Goal: Information Seeking & Learning: Check status

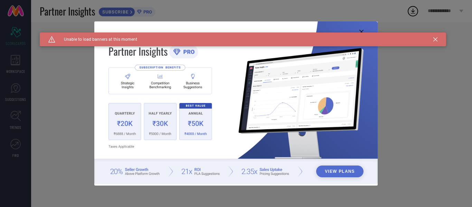
type input "All"
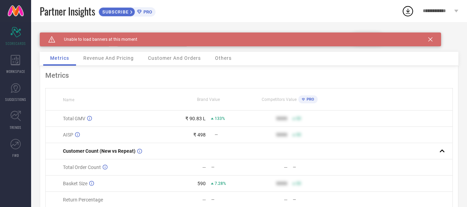
click at [188, 121] on div "₹ 90.83 L" at bounding box center [195, 119] width 20 height 6
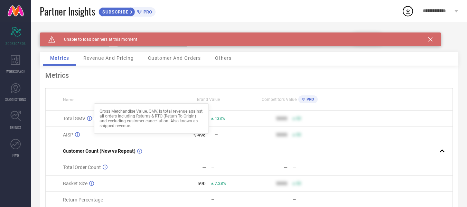
click at [92, 120] on div at bounding box center [94, 119] width 6 height 6
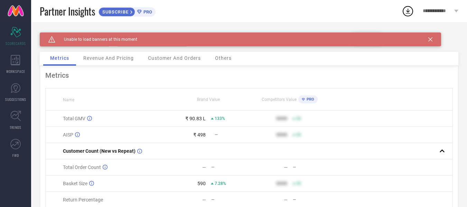
click at [429, 39] on icon at bounding box center [430, 39] width 4 height 4
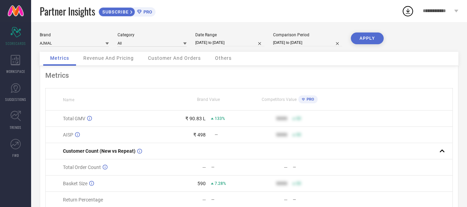
click at [221, 44] on input "[DATE] to [DATE]" at bounding box center [229, 42] width 69 height 7
select select "8"
select select "2025"
select select "9"
select select "2025"
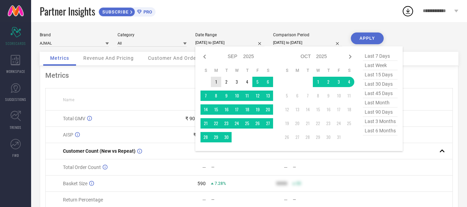
type input "After [DATE]"
click at [217, 81] on td "1" at bounding box center [216, 82] width 10 height 10
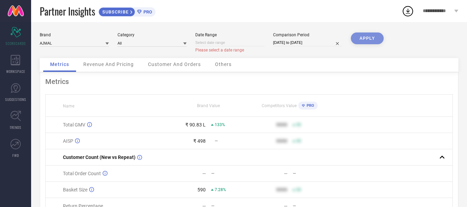
select select "9"
select select "2025"
select select "10"
select select "2025"
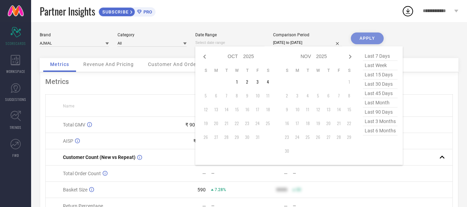
click at [227, 45] on input at bounding box center [229, 42] width 69 height 7
click at [205, 54] on icon at bounding box center [205, 57] width 8 height 8
select select "8"
select select "2025"
select select "9"
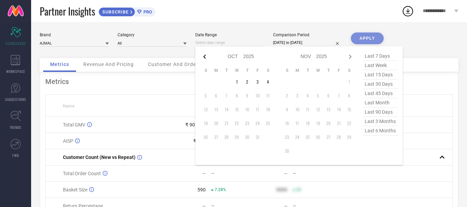
select select "2025"
click at [205, 54] on icon at bounding box center [205, 57] width 8 height 8
select select "7"
select select "2025"
select select "8"
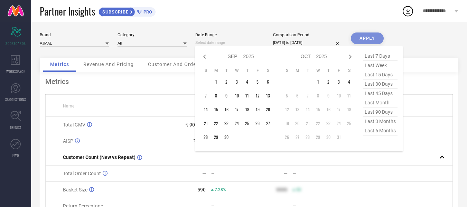
select select "2025"
click at [205, 54] on icon at bounding box center [205, 57] width 8 height 8
select select "6"
select select "2025"
select select "7"
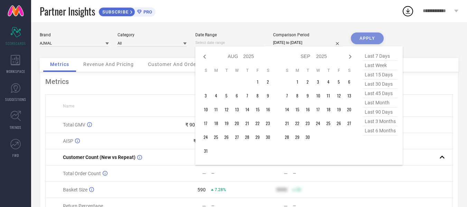
select select "2025"
type input "After [DATE]"
click at [225, 84] on td "1" at bounding box center [226, 82] width 10 height 10
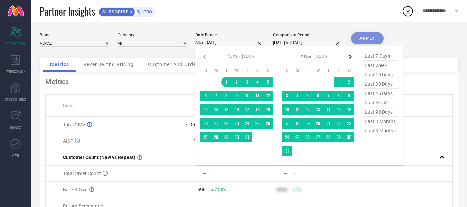
click at [353, 56] on icon at bounding box center [350, 57] width 8 height 8
select select "7"
select select "2025"
select select "8"
select select "2025"
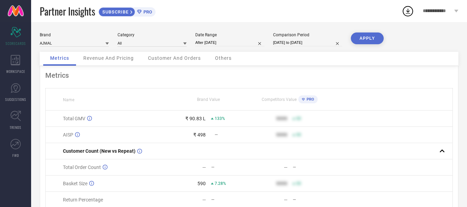
type input "[DATE] to [DATE]"
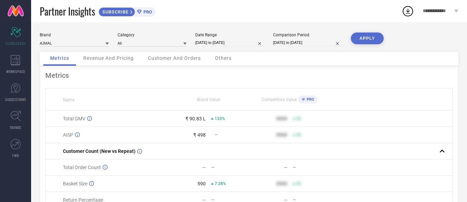
click at [312, 42] on input "[DATE] to [DATE]" at bounding box center [307, 42] width 69 height 7
select select "8"
select select "2024"
select select "9"
select select "2024"
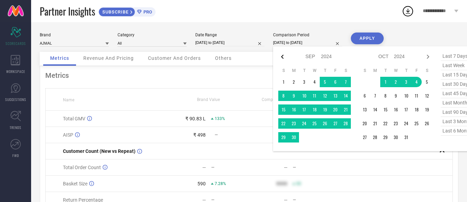
click at [284, 56] on icon at bounding box center [282, 57] width 8 height 8
select select "7"
select select "2024"
select select "8"
select select "2024"
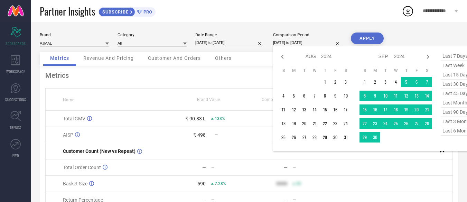
click at [284, 56] on icon at bounding box center [282, 57] width 8 height 8
select select "6"
select select "2024"
select select "7"
select select "2024"
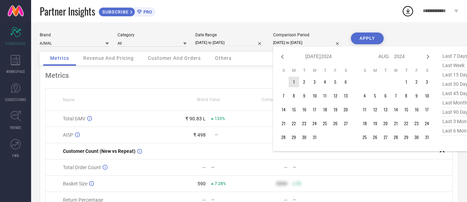
type input "After [DATE]"
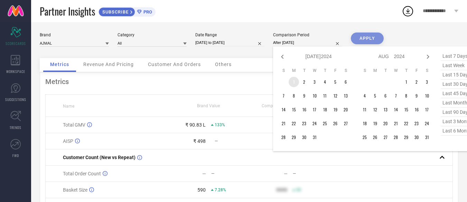
click at [297, 84] on td "1" at bounding box center [294, 82] width 10 height 10
click at [429, 56] on icon at bounding box center [428, 57] width 8 height 8
select select "7"
select select "2024"
select select "8"
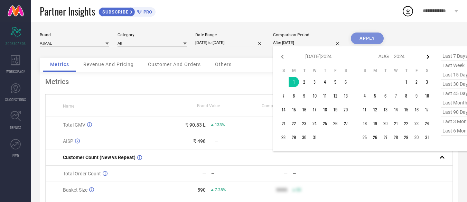
select select "2024"
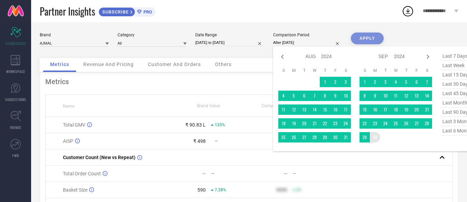
type input "[DATE] to [DATE]"
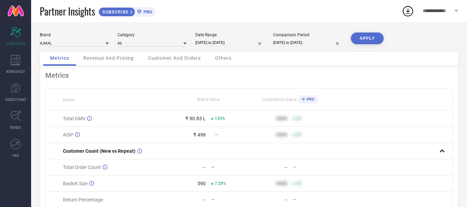
click at [360, 39] on button "APPLY" at bounding box center [367, 39] width 33 height 12
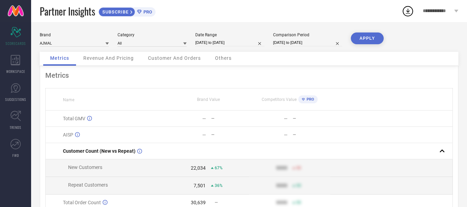
click at [360, 39] on button "APPLY" at bounding box center [367, 39] width 33 height 12
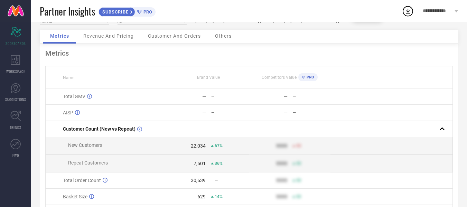
scroll to position [35, 0]
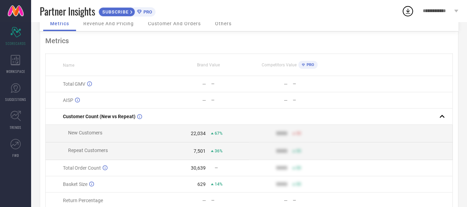
click at [202, 154] on div "7,501" at bounding box center [200, 151] width 12 height 6
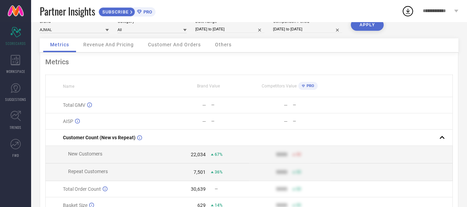
scroll to position [0, 0]
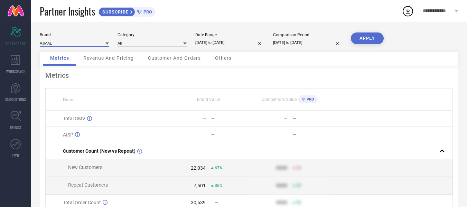
click at [89, 41] on input at bounding box center [74, 42] width 69 height 7
click at [185, 23] on div "Brand AJMAL Category All Date Range [DATE] to [DATE] Comparison Period [DATE] t…" at bounding box center [249, 155] width 436 height 266
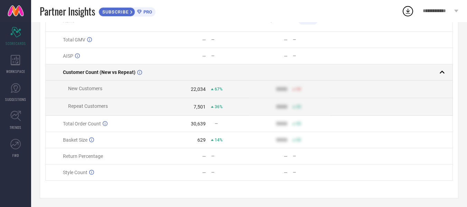
scroll to position [84, 0]
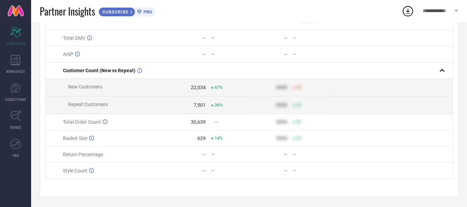
click at [217, 86] on span "67%" at bounding box center [219, 87] width 8 height 5
click at [219, 107] on td "7,501 36%" at bounding box center [209, 105] width 82 height 18
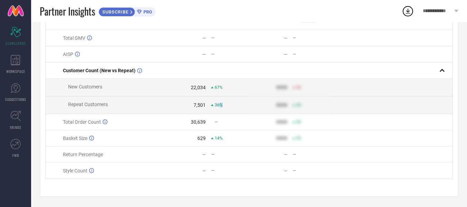
click at [219, 107] on td "7,501 36%" at bounding box center [209, 105] width 82 height 18
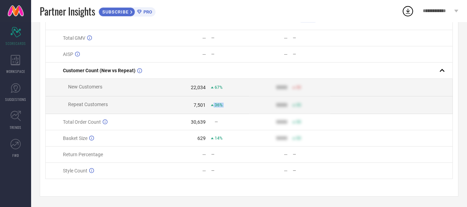
click at [219, 107] on td "7,501 36%" at bounding box center [209, 105] width 82 height 18
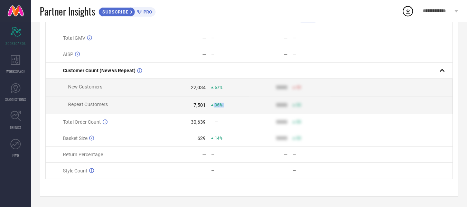
click at [219, 107] on td "7,501 36%" at bounding box center [209, 105] width 82 height 18
click at [214, 86] on div "67%" at bounding box center [217, 87] width 12 height 5
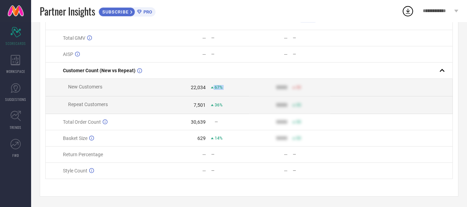
click at [214, 86] on div "67%" at bounding box center [217, 87] width 12 height 5
click at [215, 106] on span "36%" at bounding box center [219, 105] width 8 height 5
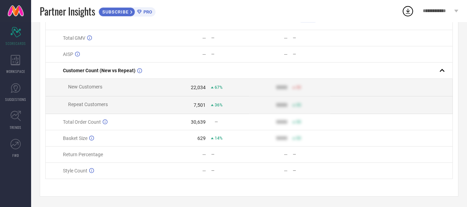
click at [213, 106] on div "7,501 36%" at bounding box center [208, 105] width 81 height 6
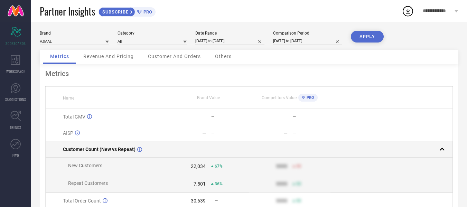
scroll to position [0, 0]
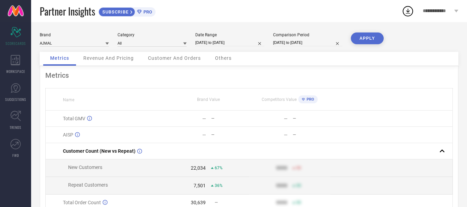
click at [102, 58] on span "Revenue And Pricing" at bounding box center [108, 58] width 50 height 6
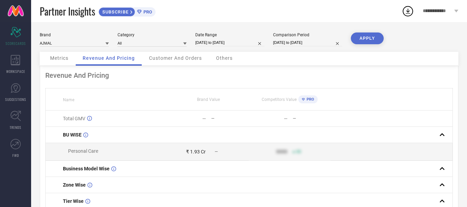
click at [180, 62] on div "Customer And Orders" at bounding box center [175, 59] width 67 height 14
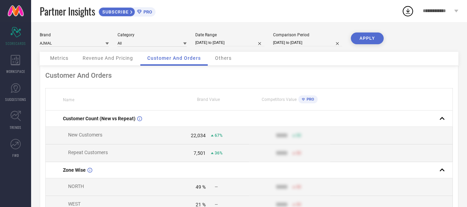
click at [225, 59] on span "Others" at bounding box center [223, 58] width 17 height 6
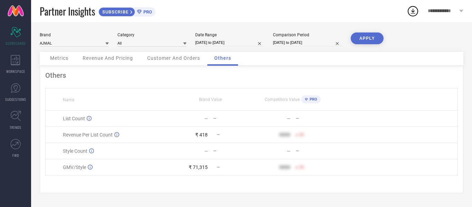
click at [204, 141] on td "₹ 418 —" at bounding box center [210, 135] width 83 height 16
click at [203, 169] on div "₹ 71,315" at bounding box center [198, 168] width 19 height 6
click at [204, 170] on div "₹ 71,315" at bounding box center [198, 168] width 19 height 6
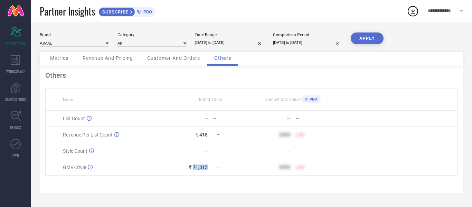
click at [204, 170] on div "₹ 71,315" at bounding box center [198, 168] width 19 height 6
click at [139, 40] on input at bounding box center [152, 42] width 69 height 7
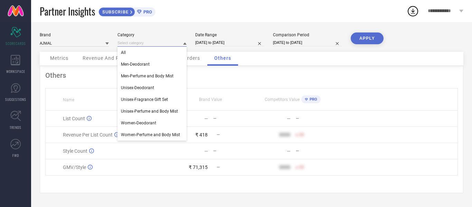
click at [139, 40] on input at bounding box center [152, 42] width 69 height 7
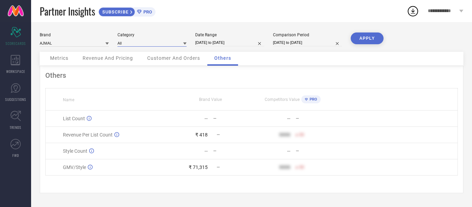
click at [140, 44] on input at bounding box center [152, 42] width 69 height 7
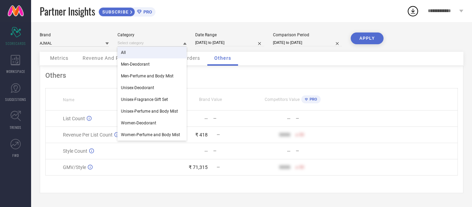
click at [178, 31] on div "Brand AJMAL Category All Men-Deodorant Men-Perfume and Body Mist Unisex-Deodora…" at bounding box center [251, 114] width 441 height 185
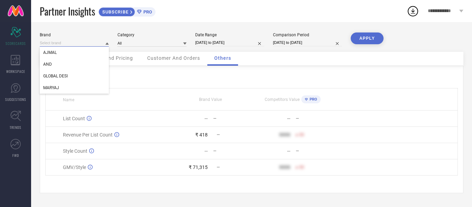
click at [76, 43] on input at bounding box center [74, 42] width 69 height 7
click at [371, 39] on button "APPLY" at bounding box center [367, 39] width 33 height 12
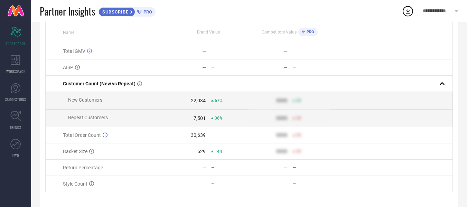
scroll to position [69, 0]
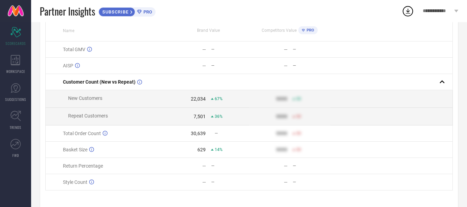
click at [213, 117] on icon at bounding box center [212, 116] width 3 height 2
click at [196, 100] on div "22,034" at bounding box center [198, 99] width 15 height 6
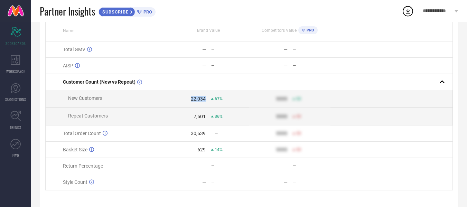
click at [196, 100] on div "22,034" at bounding box center [198, 99] width 15 height 6
click at [198, 119] on div "7,501" at bounding box center [200, 117] width 12 height 6
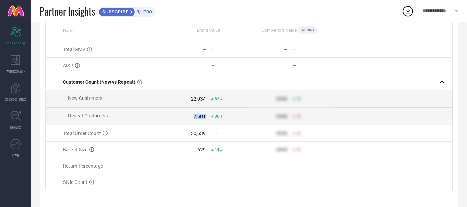
click at [198, 119] on div "7,501" at bounding box center [200, 117] width 12 height 6
click at [198, 100] on div "22,034" at bounding box center [198, 99] width 15 height 6
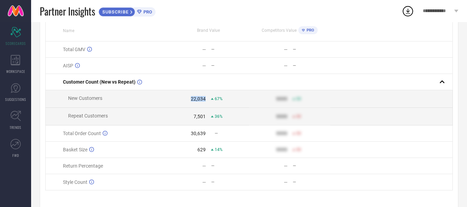
click at [198, 100] on div "22,034" at bounding box center [198, 99] width 15 height 6
click at [200, 119] on div "7,501" at bounding box center [200, 117] width 12 height 6
click at [189, 122] on td "7,501 36%" at bounding box center [209, 117] width 82 height 18
click at [200, 132] on td "30,639 —" at bounding box center [209, 134] width 82 height 16
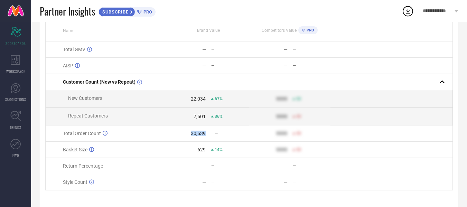
click at [200, 132] on td "30,639 —" at bounding box center [209, 134] width 82 height 16
click at [194, 136] on div "30,639" at bounding box center [198, 134] width 15 height 6
drag, startPoint x: 115, startPoint y: 131, endPoint x: 183, endPoint y: 139, distance: 67.5
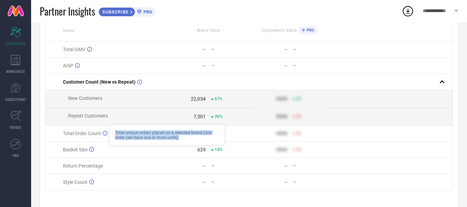
click at [183, 139] on div "Total unique orders placed on a selected brand (one order can have one or more …" at bounding box center [167, 135] width 104 height 10
click at [178, 137] on div "Total unique orders placed on a selected brand (one order can have one or more …" at bounding box center [167, 135] width 104 height 10
drag, startPoint x: 178, startPoint y: 137, endPoint x: 114, endPoint y: 132, distance: 64.1
click at [114, 132] on div "Total unique orders placed on a selected brand (one order can have one or more …" at bounding box center [167, 135] width 115 height 21
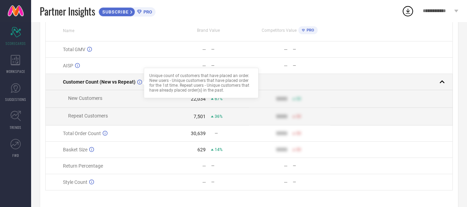
click at [137, 82] on icon at bounding box center [139, 82] width 5 height 5
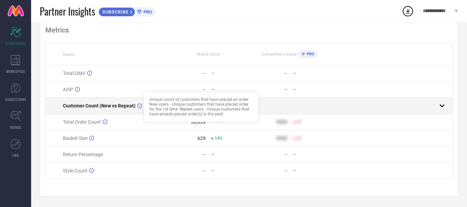
scroll to position [48, 0]
drag, startPoint x: 151, startPoint y: 96, endPoint x: 180, endPoint y: 103, distance: 30.0
click at [180, 103] on div "Unique count of customers that have placed an order. New users - Unique custome…" at bounding box center [201, 106] width 104 height 19
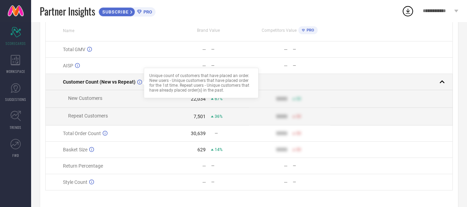
click at [180, 103] on td "22,034 67%" at bounding box center [209, 99] width 82 height 18
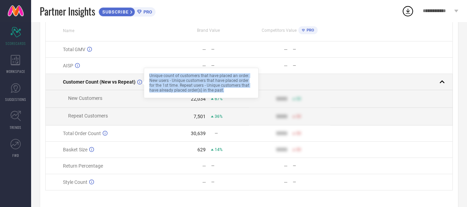
drag, startPoint x: 150, startPoint y: 75, endPoint x: 227, endPoint y: 91, distance: 78.3
click at [227, 91] on div "Unique count of customers that have placed an order. New users - Unique custome…" at bounding box center [201, 82] width 104 height 19
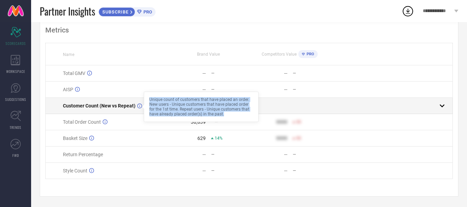
click at [227, 110] on div "Unique count of customers that have placed an order. New users - Unique custome…" at bounding box center [201, 106] width 104 height 19
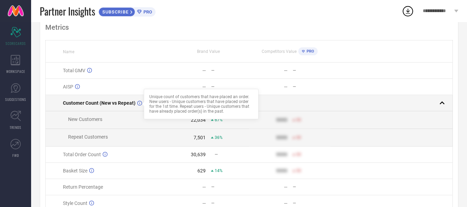
scroll to position [69, 0]
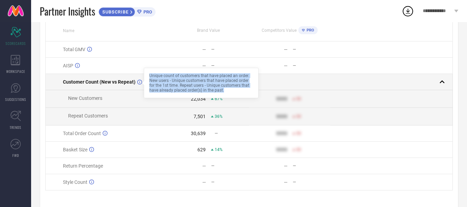
drag, startPoint x: 149, startPoint y: 75, endPoint x: 227, endPoint y: 91, distance: 80.1
click at [227, 91] on div "Unique count of customers that have placed an order. New users - Unique custome…" at bounding box center [201, 83] width 115 height 30
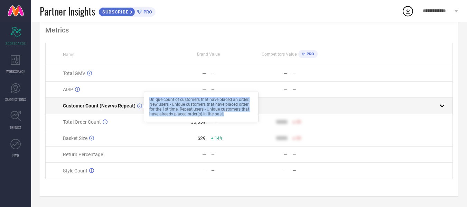
scroll to position [48, 0]
click at [226, 112] on div "Unique count of customers that have placed an order. New users - Unique custome…" at bounding box center [201, 106] width 104 height 19
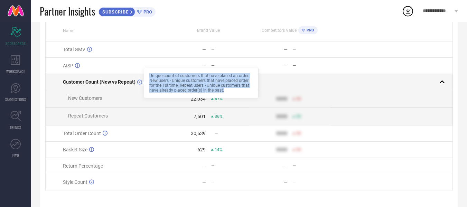
drag, startPoint x: 148, startPoint y: 75, endPoint x: 224, endPoint y: 92, distance: 78.3
click at [224, 92] on div "Unique count of customers that have placed an order. New users - Unique custome…" at bounding box center [201, 83] width 115 height 30
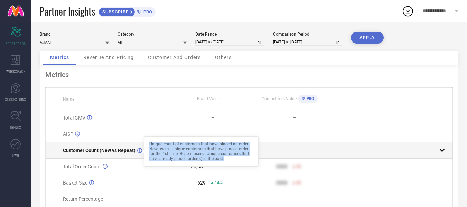
scroll to position [0, 0]
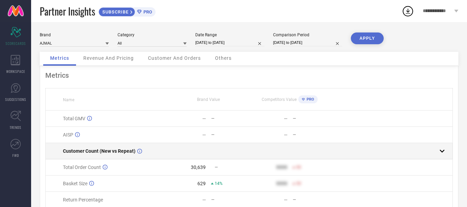
click at [148, 78] on div "Metrics" at bounding box center [249, 75] width 408 height 8
click at [121, 59] on span "Revenue And Pricing" at bounding box center [108, 58] width 50 height 6
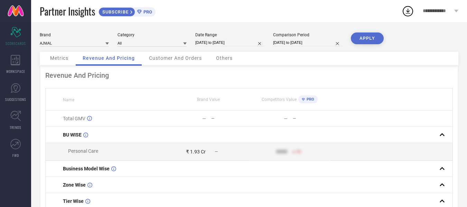
click at [160, 60] on span "Customer And Orders" at bounding box center [175, 58] width 53 height 6
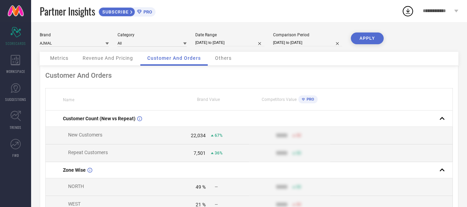
click at [227, 59] on span "Others" at bounding box center [223, 58] width 17 height 6
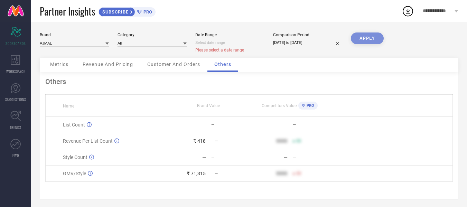
select select "6"
select select "2024"
select select "7"
select select "2024"
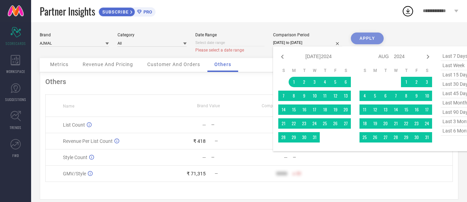
click at [332, 44] on input "[DATE] to [DATE]" at bounding box center [307, 42] width 69 height 7
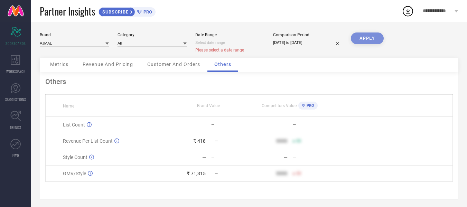
click at [418, 22] on div "Brand AJMAL Category All Date Range Please select a date range Comparison Perio…" at bounding box center [249, 116] width 436 height 188
click at [438, 11] on span "**********" at bounding box center [438, 11] width 30 height 6
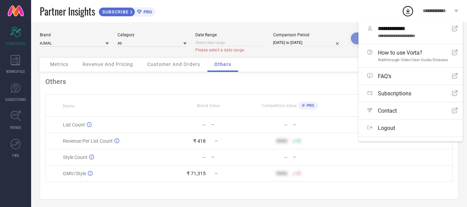
click at [438, 11] on span "**********" at bounding box center [438, 11] width 30 height 6
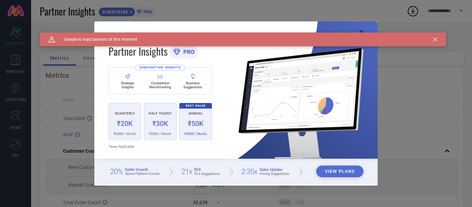
click at [437, 38] on icon at bounding box center [436, 39] width 4 height 4
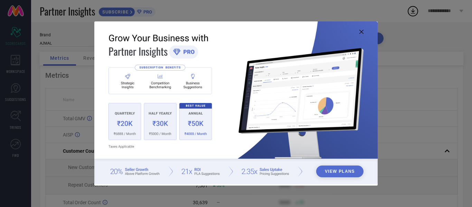
click at [363, 31] on icon at bounding box center [362, 32] width 4 height 4
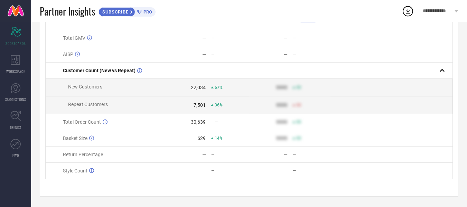
scroll to position [84, 0]
click at [197, 108] on td "7,501 36%" at bounding box center [209, 105] width 82 height 18
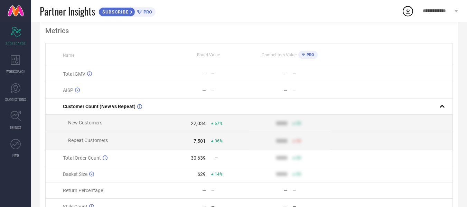
scroll to position [0, 0]
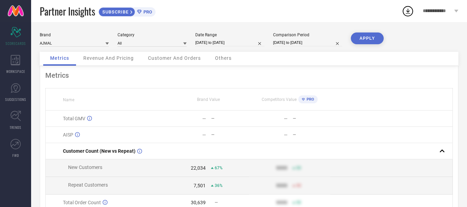
click at [128, 62] on div "Revenue And Pricing" at bounding box center [108, 59] width 64 height 14
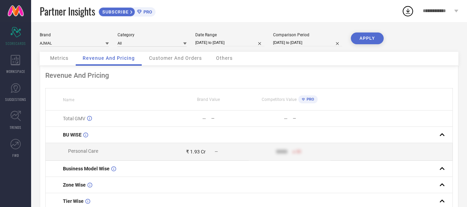
click at [165, 60] on span "Customer And Orders" at bounding box center [175, 58] width 53 height 6
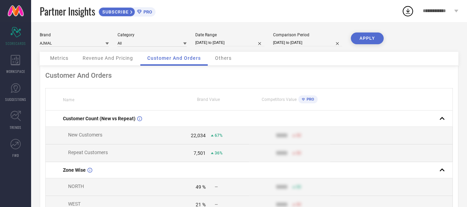
click at [223, 60] on span "Others" at bounding box center [223, 58] width 17 height 6
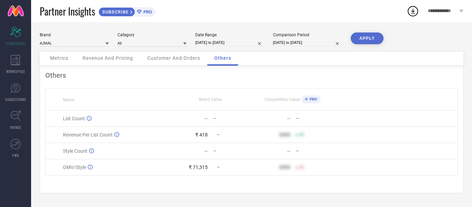
click at [202, 167] on div "₹ 71,315" at bounding box center [198, 168] width 19 height 6
click at [63, 55] on span "Metrics" at bounding box center [59, 58] width 18 height 6
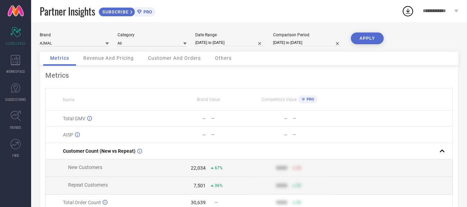
click at [106, 61] on span "Revenue And Pricing" at bounding box center [108, 58] width 50 height 6
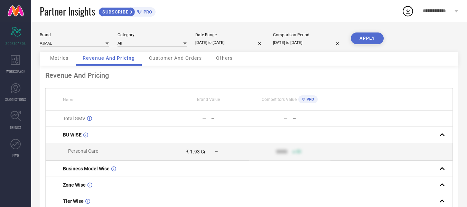
click at [166, 54] on div "Customer And Orders" at bounding box center [175, 59] width 67 height 14
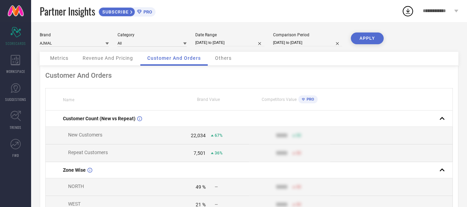
click at [222, 64] on div "Others" at bounding box center [223, 59] width 30 height 14
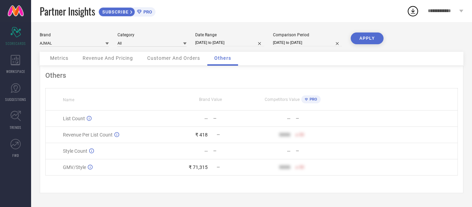
click at [191, 68] on div "Others Name Brand Value Competitors Value PRO List Count — — — — Revenue Per Li…" at bounding box center [252, 129] width 424 height 127
click at [189, 64] on div "Customer And Orders" at bounding box center [173, 59] width 67 height 14
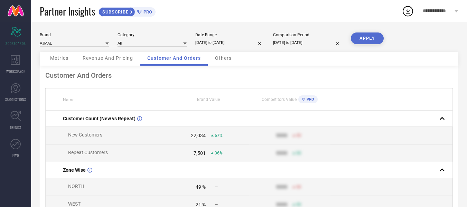
click at [108, 59] on span "Revenue And Pricing" at bounding box center [108, 58] width 50 height 6
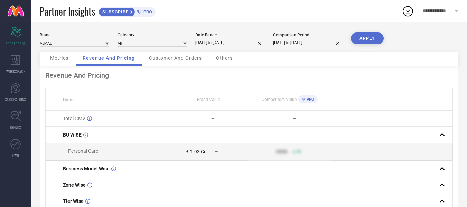
click at [60, 61] on span "Metrics" at bounding box center [59, 58] width 18 height 6
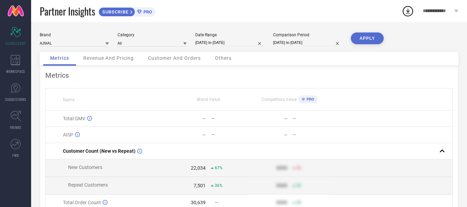
click at [147, 14] on span "PRO" at bounding box center [147, 11] width 10 height 5
click at [85, 36] on div "Brand" at bounding box center [74, 35] width 69 height 5
click at [87, 41] on input at bounding box center [74, 42] width 69 height 7
click at [75, 62] on div "AND" at bounding box center [74, 64] width 69 height 12
type input "All"
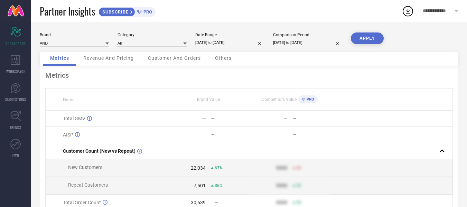
click at [367, 40] on button "APPLY" at bounding box center [367, 39] width 33 height 12
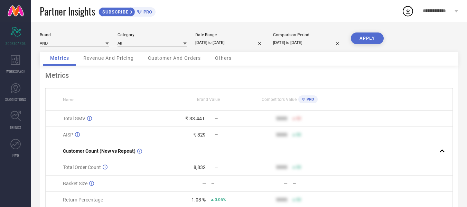
click at [197, 120] on div "₹ 33.44 L" at bounding box center [195, 119] width 20 height 6
click at [202, 138] on div "₹ 329" at bounding box center [199, 135] width 12 height 6
click at [95, 45] on input at bounding box center [74, 42] width 69 height 7
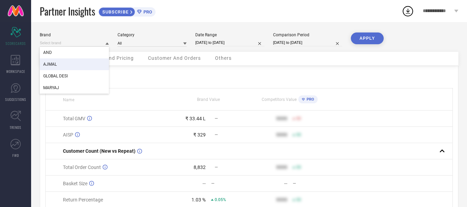
click at [81, 60] on div "AJMAL" at bounding box center [74, 64] width 69 height 12
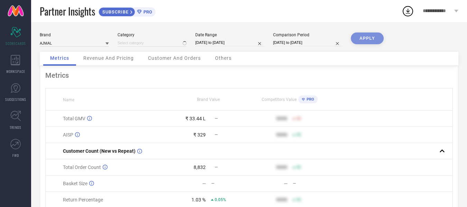
type input "All"
click at [361, 37] on button "APPLY" at bounding box center [367, 39] width 33 height 12
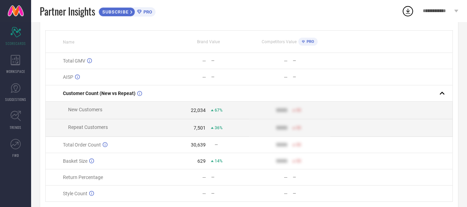
scroll to position [69, 0]
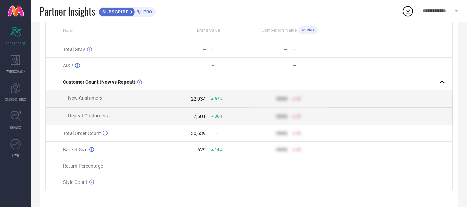
click at [197, 101] on div "22,034" at bounding box center [198, 99] width 15 height 6
click at [195, 119] on div "7,501" at bounding box center [200, 117] width 12 height 6
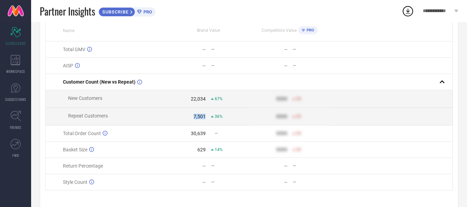
click at [195, 119] on div "7,501" at bounding box center [200, 117] width 12 height 6
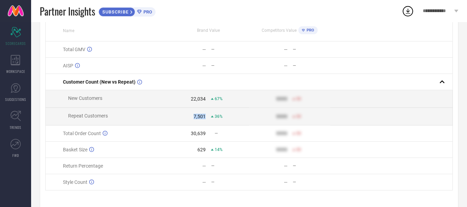
click at [195, 119] on div "7,501" at bounding box center [200, 117] width 12 height 6
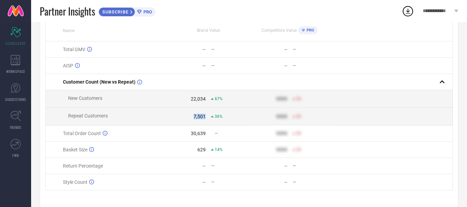
click at [195, 119] on div "7,501" at bounding box center [200, 117] width 12 height 6
click at [200, 100] on div "22,034" at bounding box center [198, 99] width 15 height 6
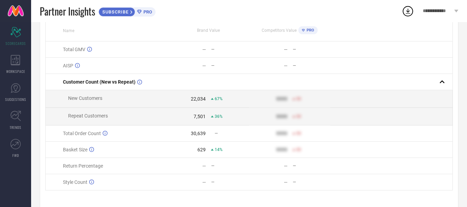
click at [199, 119] on div "7,501" at bounding box center [200, 117] width 12 height 6
click at [213, 118] on icon at bounding box center [212, 116] width 3 height 3
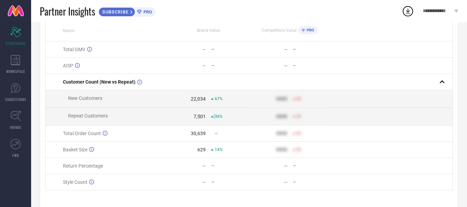
click at [213, 118] on icon at bounding box center [212, 116] width 3 height 3
click at [212, 117] on icon at bounding box center [212, 116] width 3 height 2
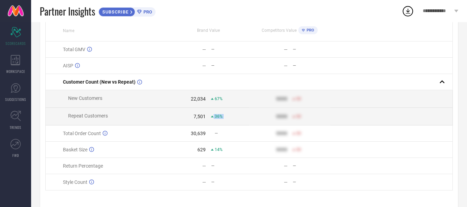
click at [212, 117] on icon at bounding box center [212, 116] width 3 height 2
click at [216, 101] on span "67%" at bounding box center [219, 98] width 8 height 5
click at [219, 119] on div "7,501 36%" at bounding box center [208, 117] width 81 height 6
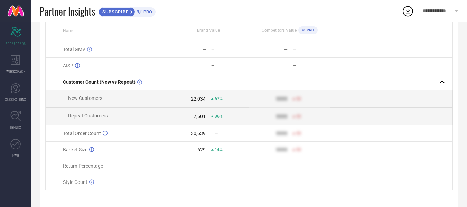
click at [219, 119] on span "36%" at bounding box center [219, 116] width 8 height 5
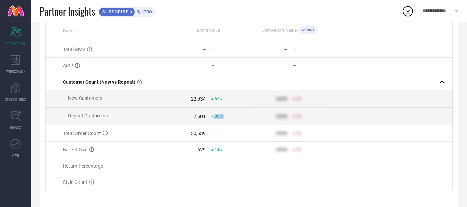
click at [219, 119] on span "36%" at bounding box center [219, 116] width 8 height 5
click at [215, 100] on span "67%" at bounding box center [219, 98] width 8 height 5
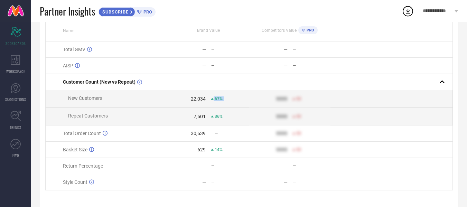
click at [215, 100] on span "67%" at bounding box center [219, 98] width 8 height 5
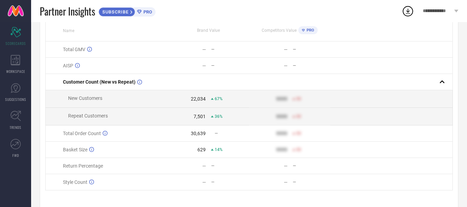
click at [215, 116] on span "36%" at bounding box center [219, 116] width 8 height 5
click at [215, 101] on span "67%" at bounding box center [219, 98] width 8 height 5
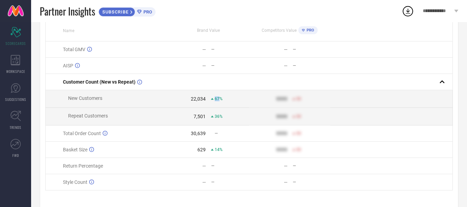
click at [215, 101] on span "67%" at bounding box center [219, 98] width 8 height 5
click at [195, 119] on div "7,501" at bounding box center [200, 117] width 12 height 6
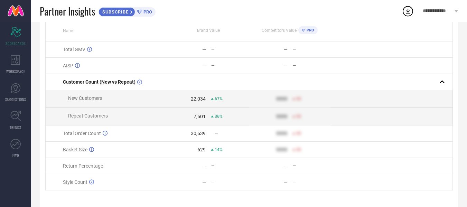
click at [202, 152] on div "629" at bounding box center [201, 150] width 8 height 6
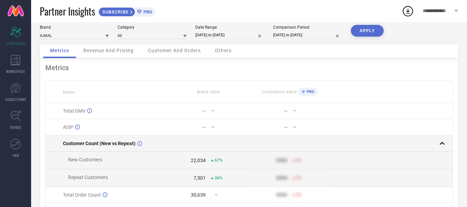
scroll to position [0, 0]
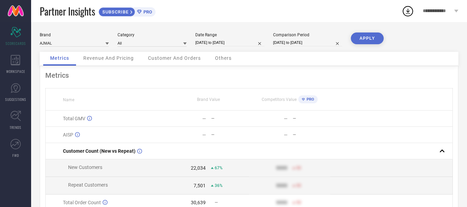
click at [109, 67] on div "Metrics Name Brand Value Competitors Value PRO Total GMV — — — — AISP — — — — C…" at bounding box center [249, 171] width 419 height 211
click at [113, 58] on span "Revenue And Pricing" at bounding box center [108, 58] width 50 height 6
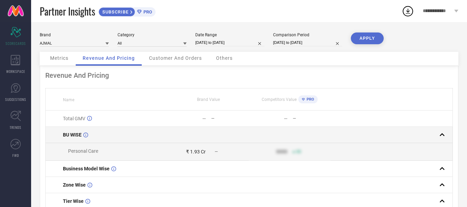
click at [436, 135] on div at bounding box center [389, 135] width 116 height 10
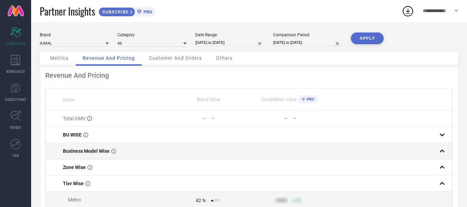
click at [435, 153] on div at bounding box center [389, 151] width 116 height 10
click at [424, 145] on td at bounding box center [392, 151] width 122 height 16
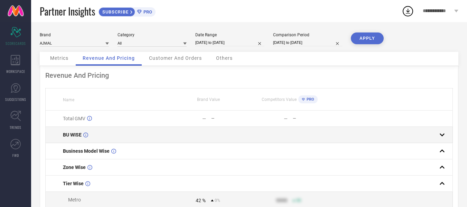
click at [407, 141] on td at bounding box center [392, 135] width 122 height 16
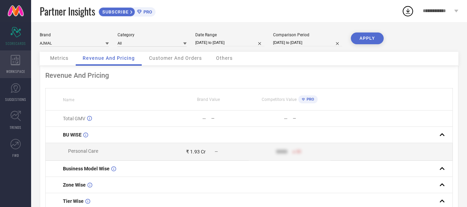
click at [19, 67] on div "WORKSPACE" at bounding box center [15, 64] width 31 height 28
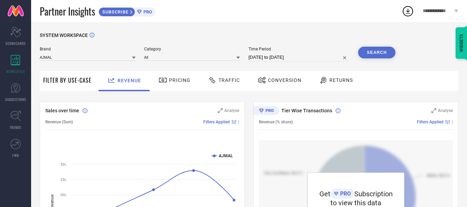
click at [183, 85] on div "Pricing" at bounding box center [174, 80] width 35 height 12
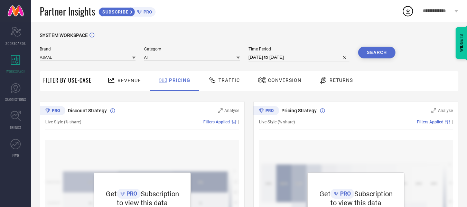
click at [220, 83] on span "Traffic" at bounding box center [229, 80] width 21 height 6
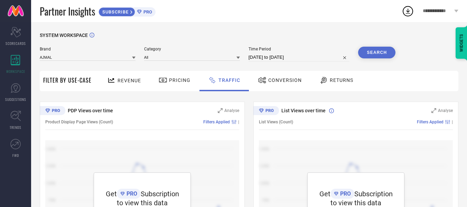
click at [284, 77] on div "Conversion" at bounding box center [279, 80] width 47 height 12
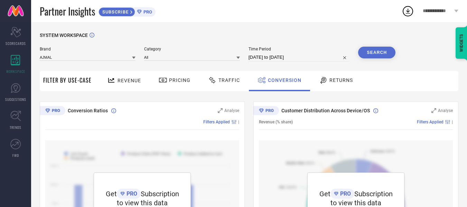
click at [226, 86] on div "Traffic" at bounding box center [224, 81] width 49 height 20
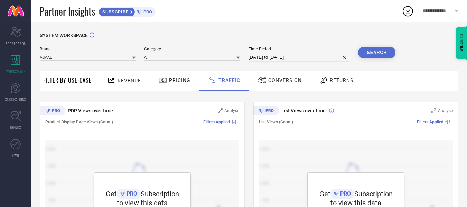
click at [269, 81] on span "Conversion" at bounding box center [285, 80] width 34 height 6
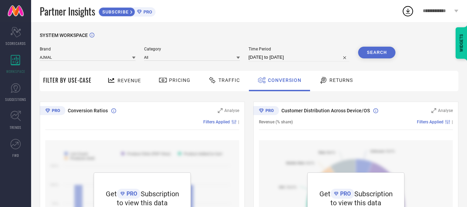
click at [330, 83] on span "Returns" at bounding box center [342, 80] width 24 height 6
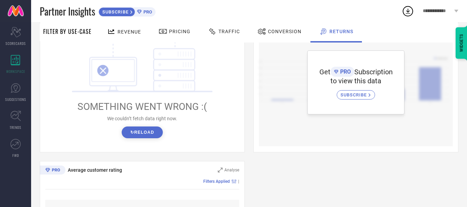
scroll to position [311, 0]
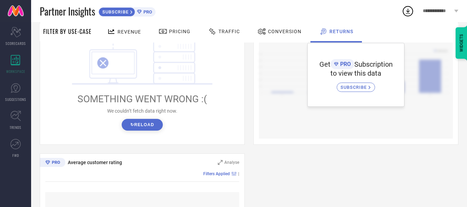
click at [155, 124] on button "↻ Reload" at bounding box center [142, 125] width 41 height 12
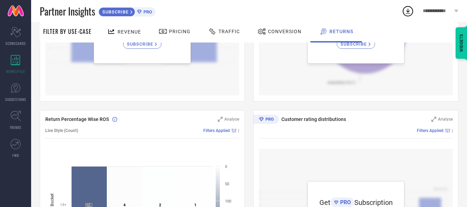
scroll to position [0, 0]
